Goal: Task Accomplishment & Management: Use online tool/utility

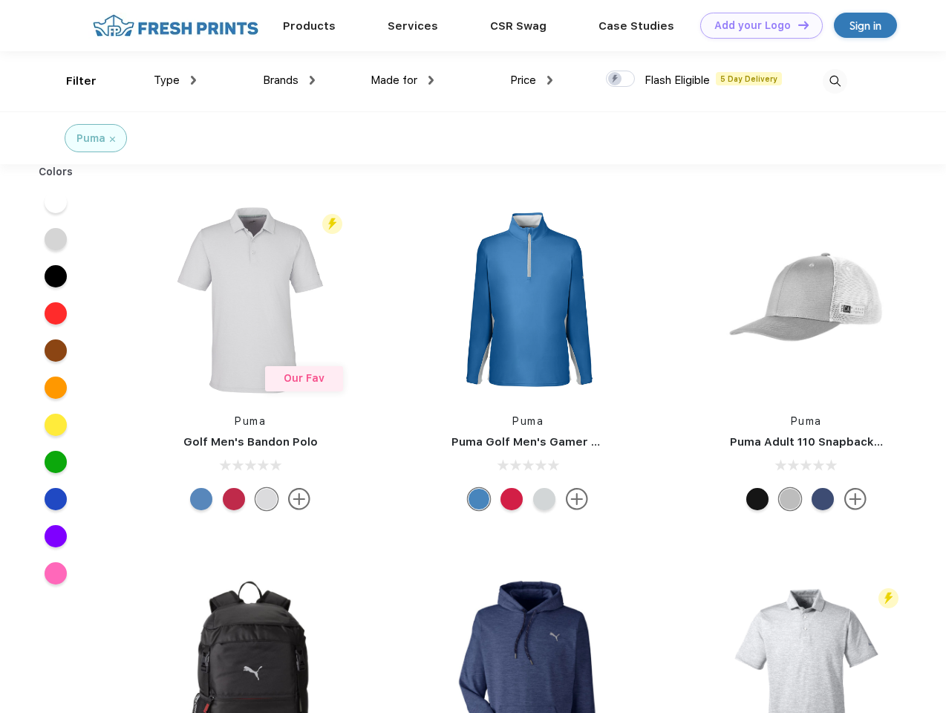
click at [756, 25] on link "Add your Logo Design Tool" at bounding box center [762, 26] width 123 height 26
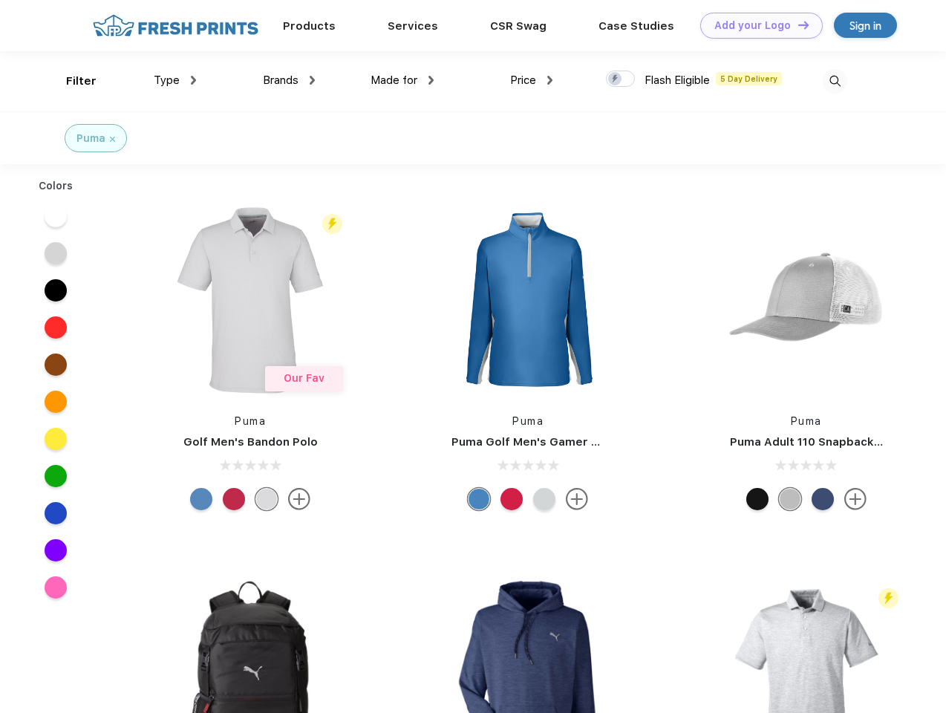
click at [0, 0] on div "Design Tool" at bounding box center [0, 0] width 0 height 0
click at [797, 25] on link "Add your Logo Design Tool" at bounding box center [762, 26] width 123 height 26
click at [71, 81] on div "Filter" at bounding box center [81, 81] width 30 height 17
click at [175, 80] on span "Type" at bounding box center [167, 80] width 26 height 13
click at [289, 80] on span "Brands" at bounding box center [281, 80] width 36 height 13
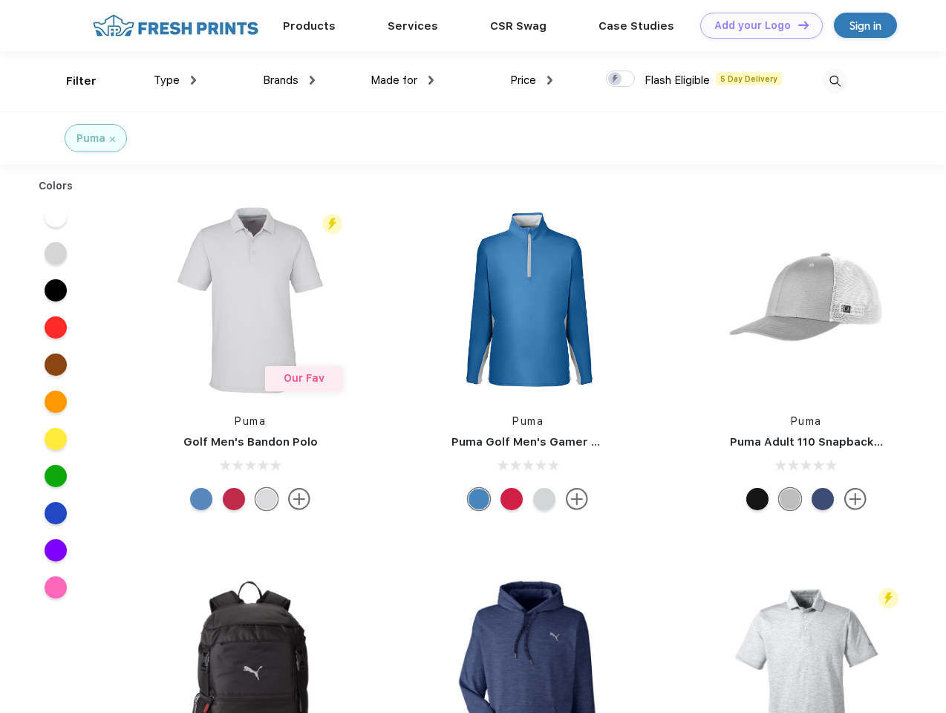
click at [403, 80] on span "Made for" at bounding box center [394, 80] width 47 height 13
click at [532, 80] on span "Price" at bounding box center [523, 80] width 26 height 13
click at [621, 79] on div at bounding box center [620, 79] width 29 height 16
click at [616, 79] on input "checkbox" at bounding box center [611, 75] width 10 height 10
click at [835, 81] on img at bounding box center [835, 81] width 25 height 25
